Goal: Information Seeking & Learning: Learn about a topic

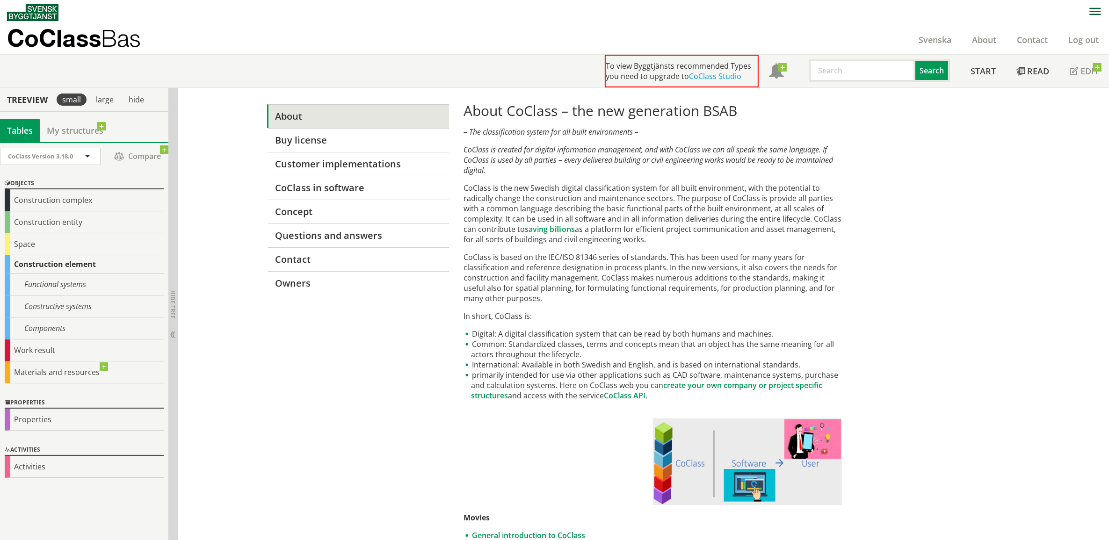
click at [41, 38] on p "CoClass Bas" at bounding box center [74, 38] width 134 height 11
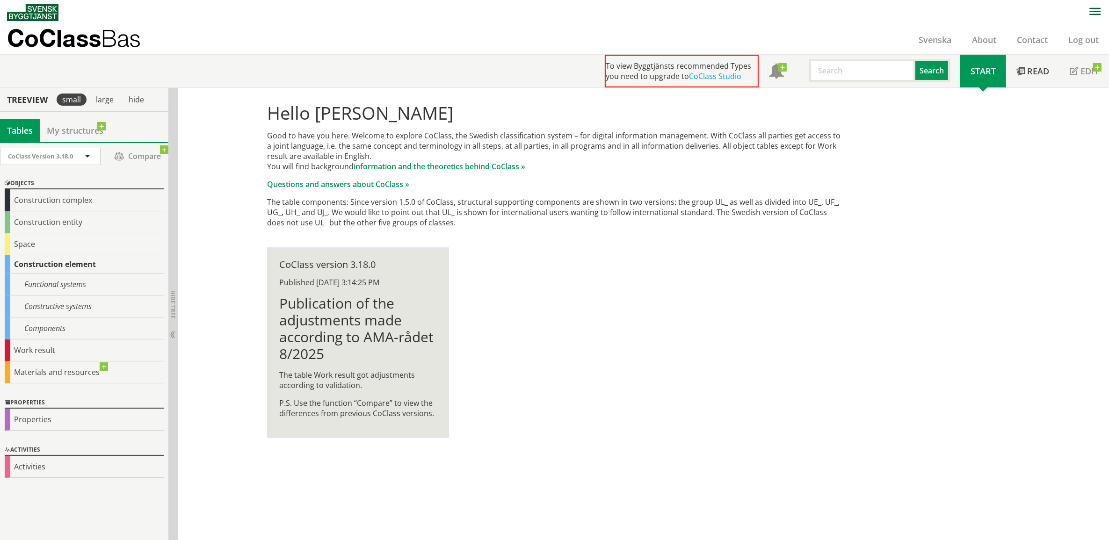
scroll to position [0, 0]
click at [728, 77] on link "CoClass Studio" at bounding box center [715, 76] width 52 height 10
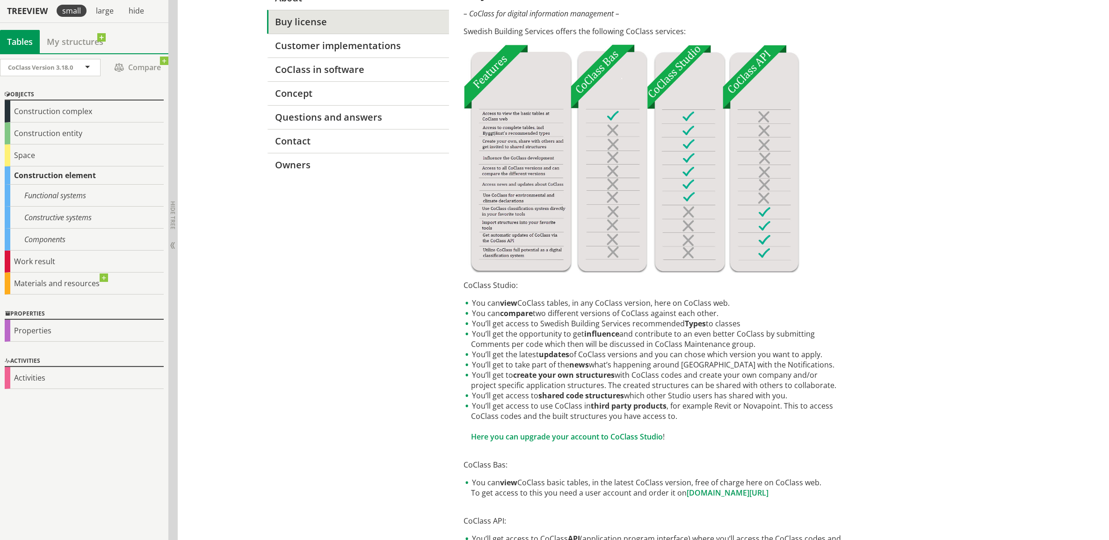
scroll to position [117, 0]
click at [46, 217] on div "Constructive systems" at bounding box center [84, 219] width 159 height 22
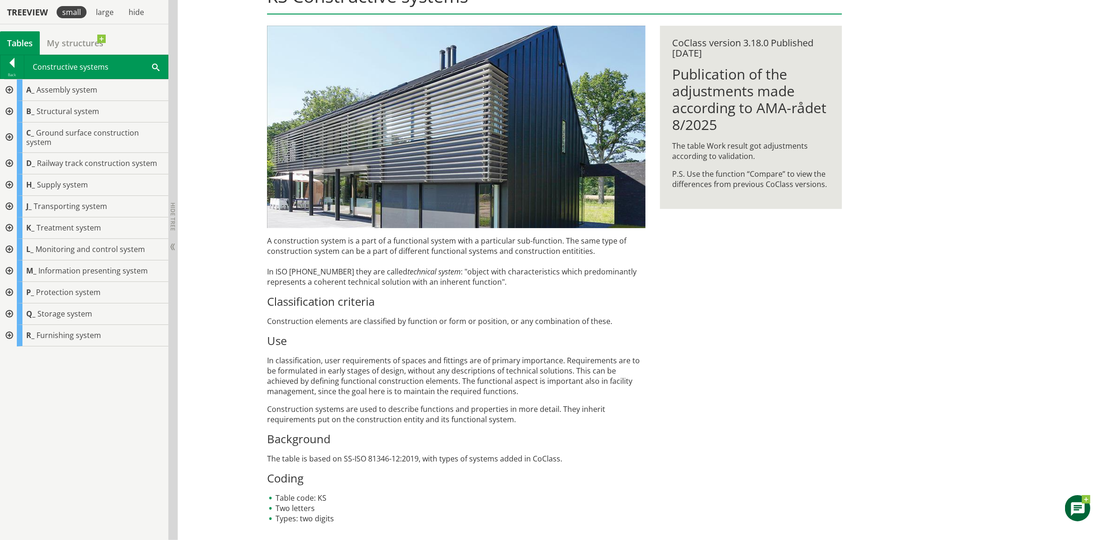
click at [10, 196] on div at bounding box center [8, 207] width 17 height 22
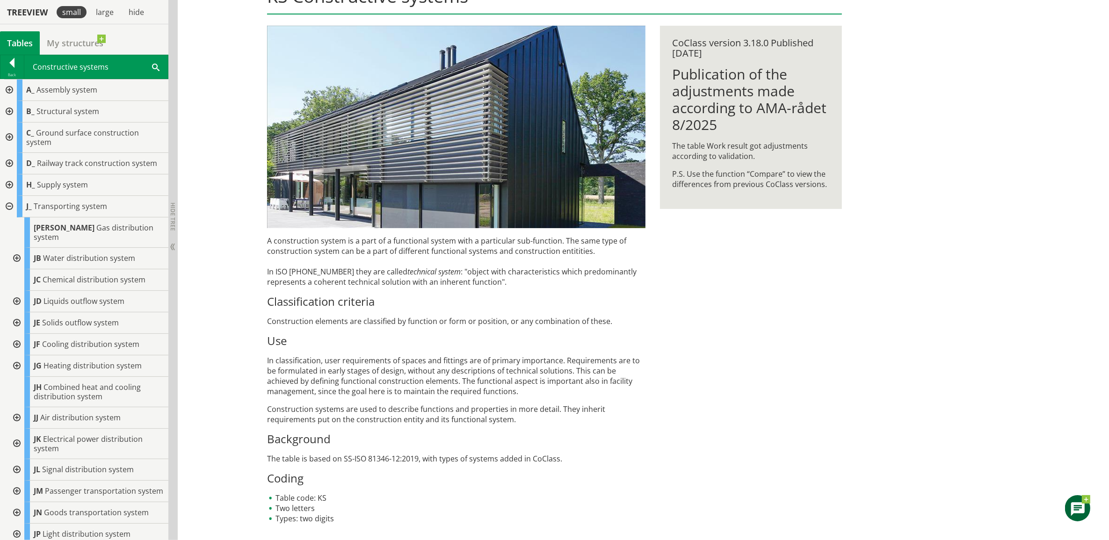
click at [19, 248] on div at bounding box center [15, 259] width 17 height 22
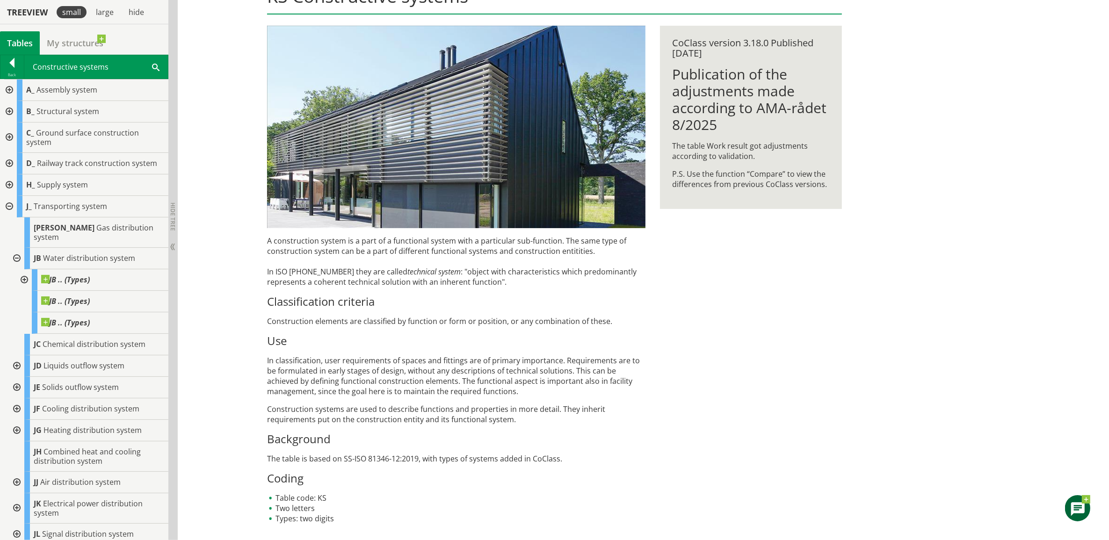
click at [26, 270] on div at bounding box center [23, 280] width 17 height 22
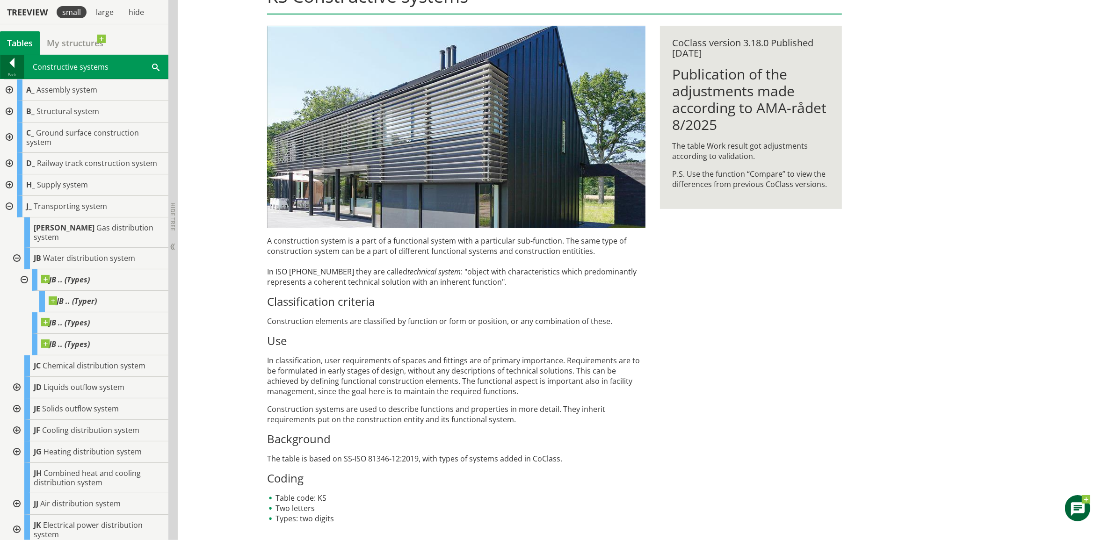
click at [9, 64] on div at bounding box center [11, 64] width 23 height 13
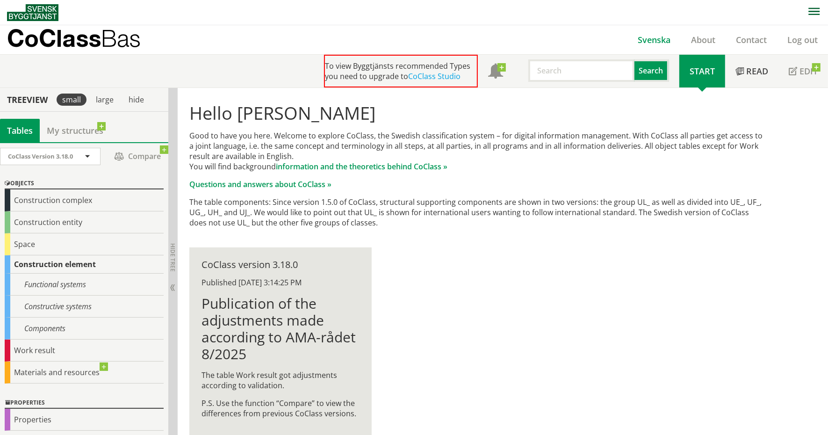
click at [671, 40] on link "Svenska" at bounding box center [654, 39] width 53 height 11
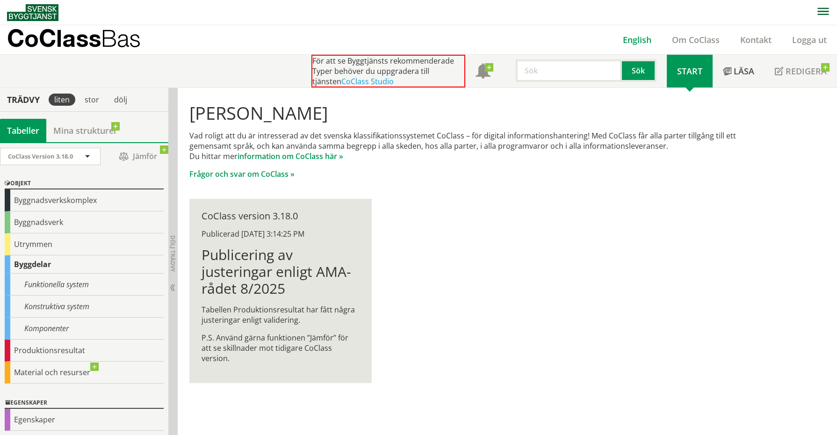
click at [647, 37] on link "English" at bounding box center [637, 39] width 49 height 11
